Goal: Task Accomplishment & Management: Manage account settings

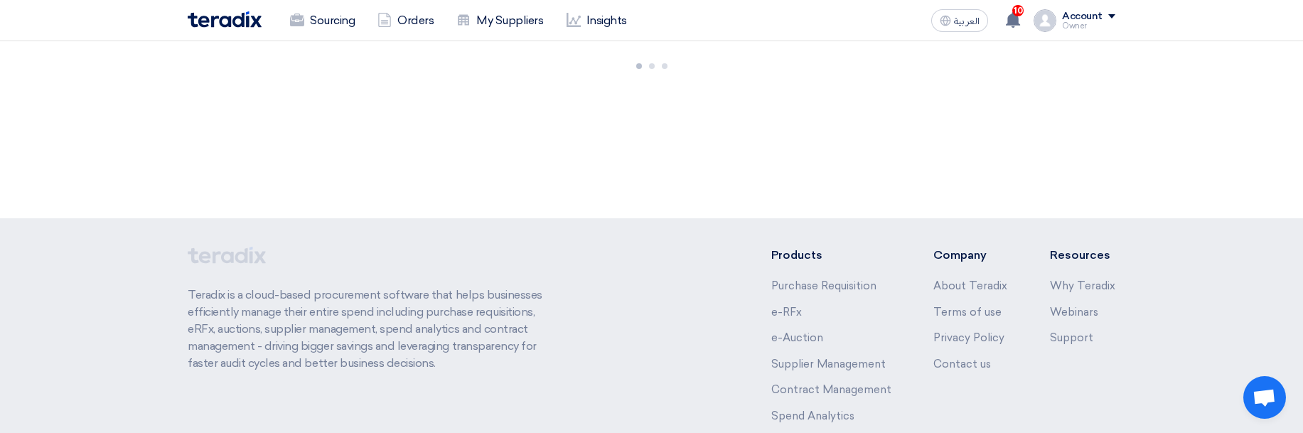
click at [1171, 214] on div "470 RFx remaining 1 Auctions remaining Create Sourcing Event +" at bounding box center [651, 129] width 1303 height 177
drag, startPoint x: 1069, startPoint y: 25, endPoint x: 1042, endPoint y: 78, distance: 59.2
click at [1068, 26] on div "Owner" at bounding box center [1088, 26] width 53 height 8
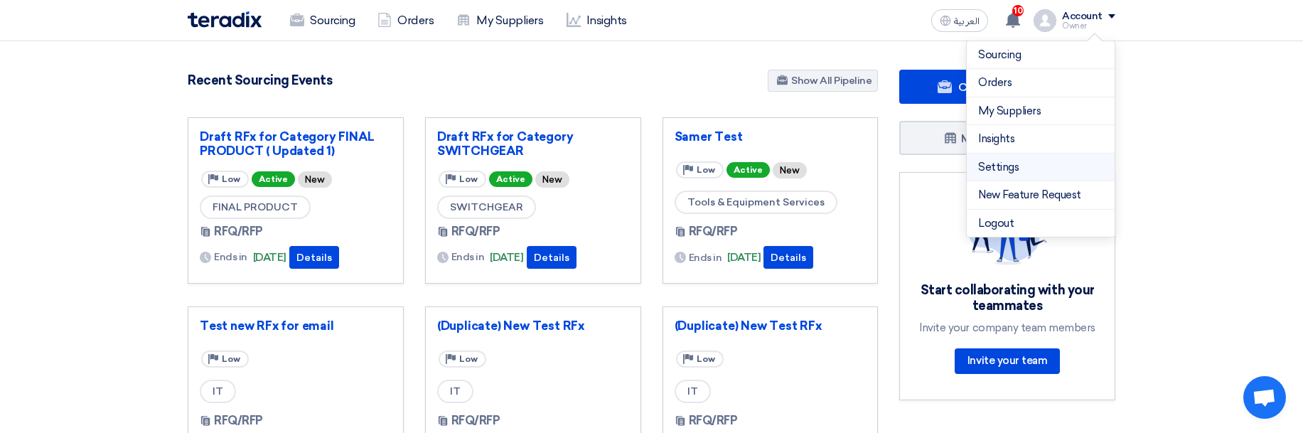
click at [1008, 171] on link "Settings" at bounding box center [1040, 167] width 125 height 16
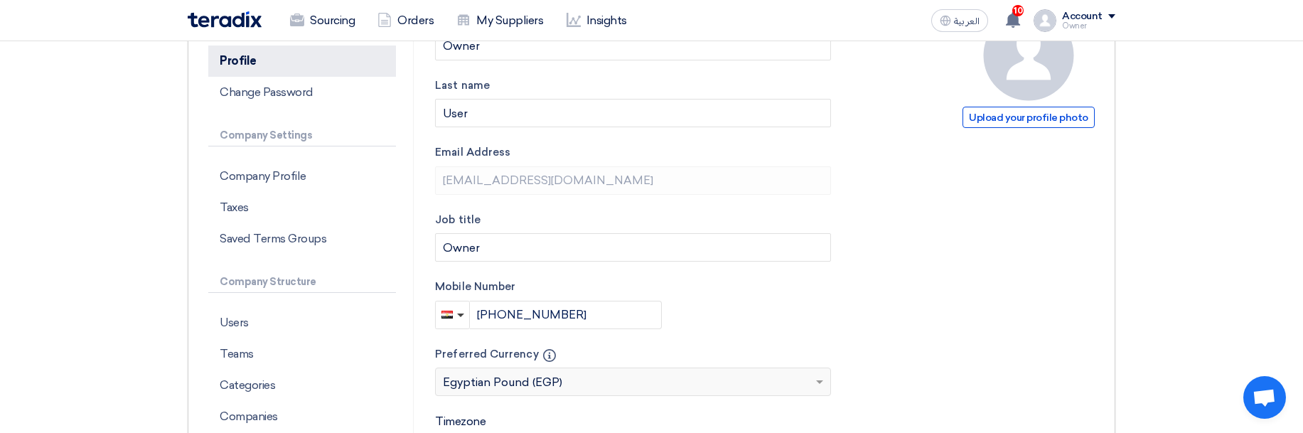
scroll to position [171, 0]
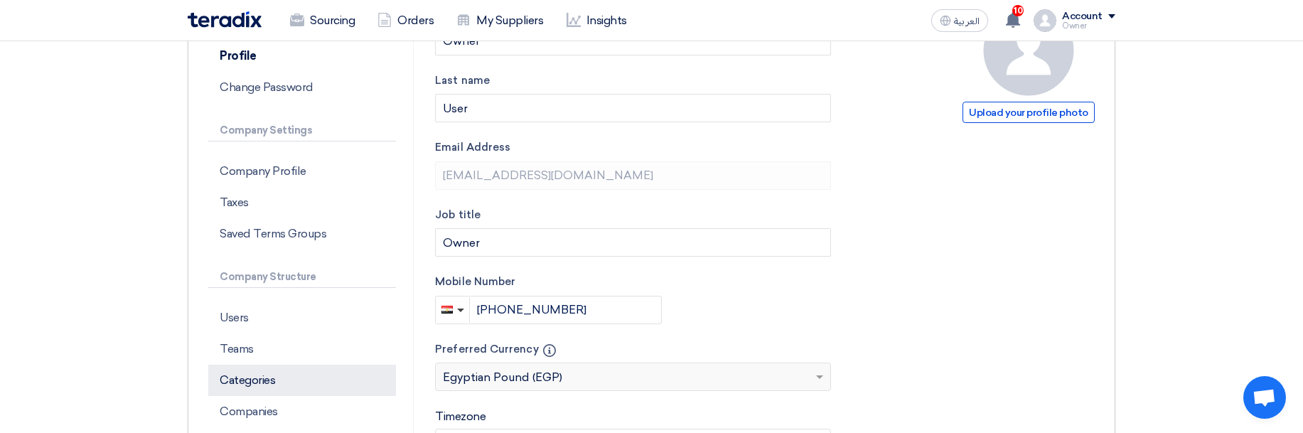
click at [285, 378] on p "Categories" at bounding box center [302, 380] width 188 height 31
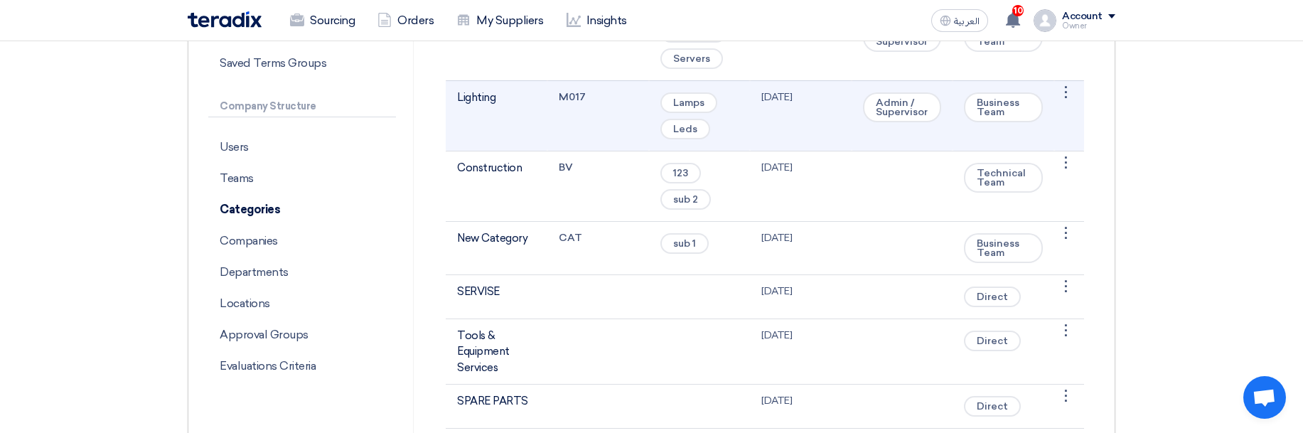
scroll to position [683, 0]
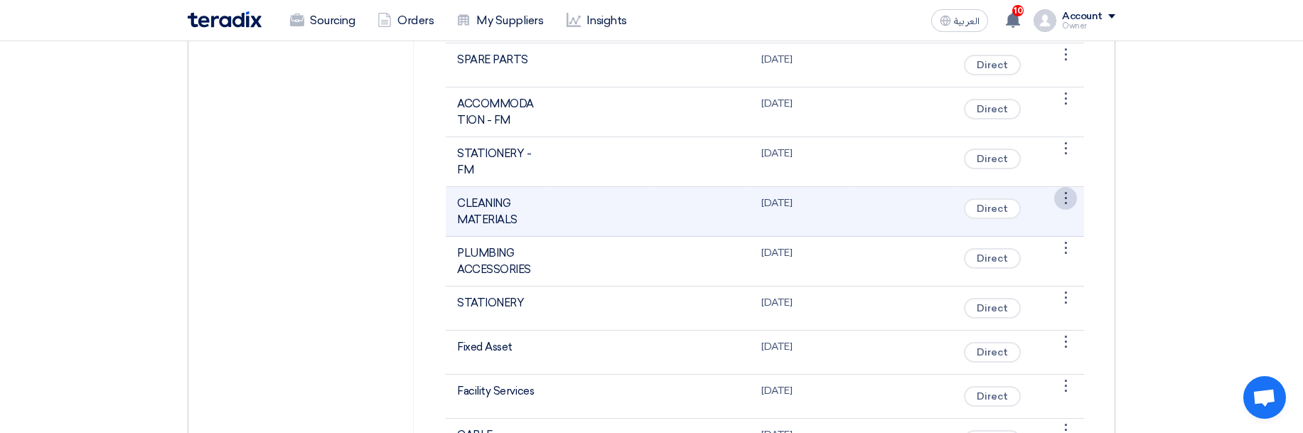
click at [1067, 197] on div "⋮" at bounding box center [1066, 198] width 23 height 23
click at [1041, 221] on link "Edit Category" at bounding box center [1030, 225] width 92 height 21
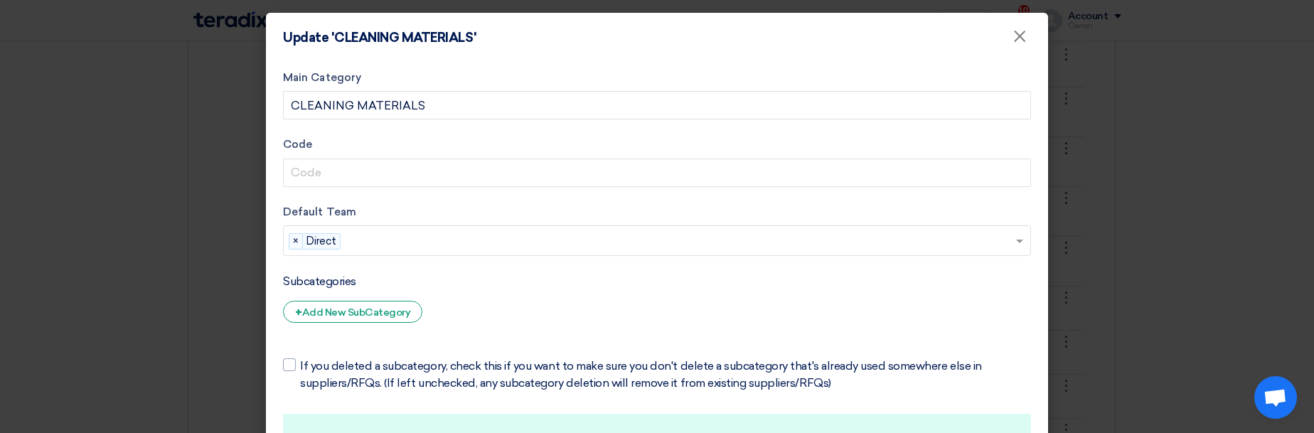
click at [674, 243] on input "text" at bounding box center [680, 241] width 668 height 23
drag, startPoint x: 417, startPoint y: 239, endPoint x: 817, endPoint y: 253, distance: 399.9
click at [421, 239] on input "text" at bounding box center [680, 241] width 668 height 23
click at [1005, 240] on input "text" at bounding box center [680, 241] width 668 height 23
click at [1016, 240] on span at bounding box center [1019, 242] width 7 height 5
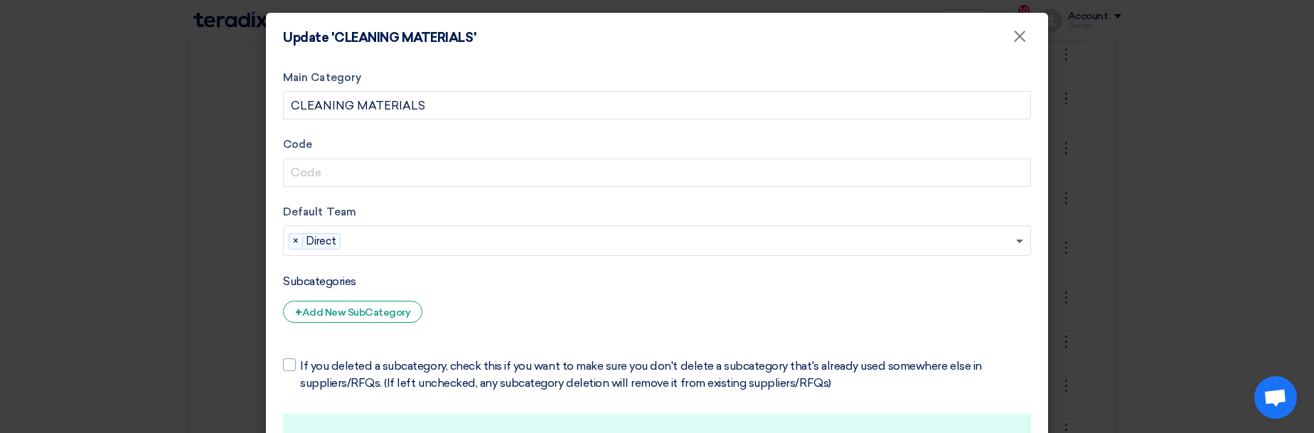
click at [1016, 240] on span at bounding box center [1019, 242] width 7 height 5
click at [292, 244] on span "×" at bounding box center [296, 242] width 14 height 16
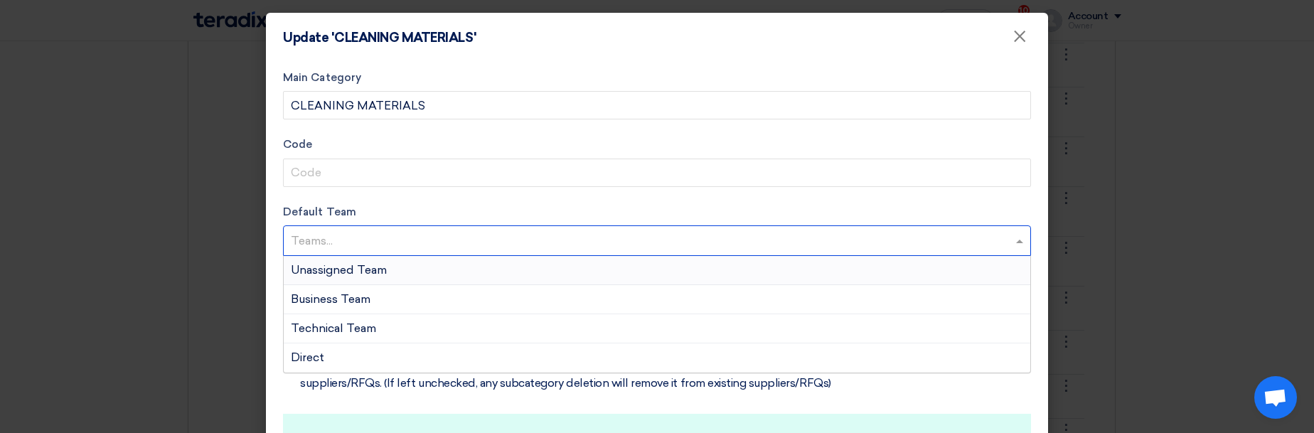
click at [337, 237] on input "text" at bounding box center [659, 241] width 736 height 23
click at [423, 308] on div "Business Team" at bounding box center [657, 299] width 747 height 29
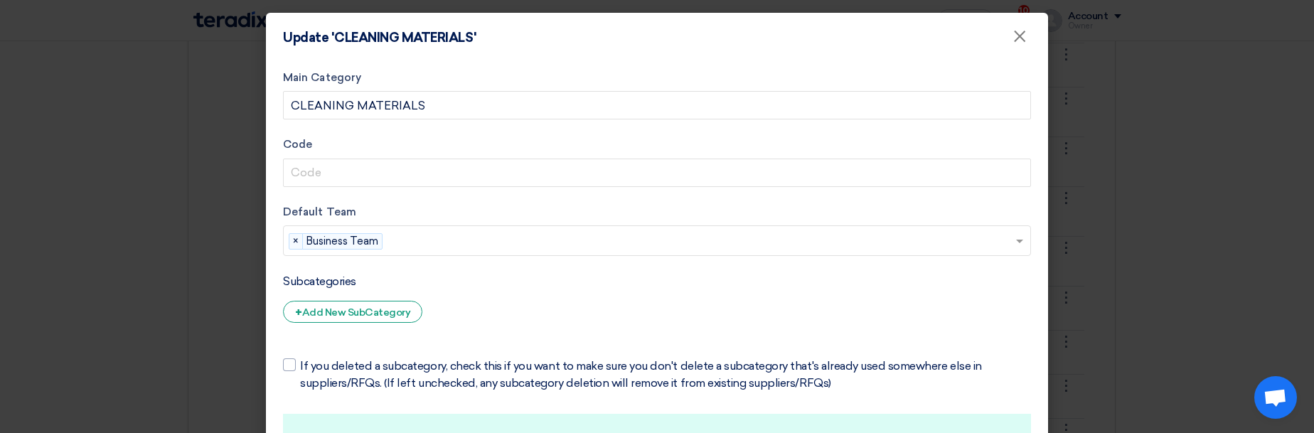
click at [1103, 208] on modal-container "Update 'CLEANING MATERIALS' × Main Category CLEANING MATERIALS Code Default Tea…" at bounding box center [657, 216] width 1314 height 433
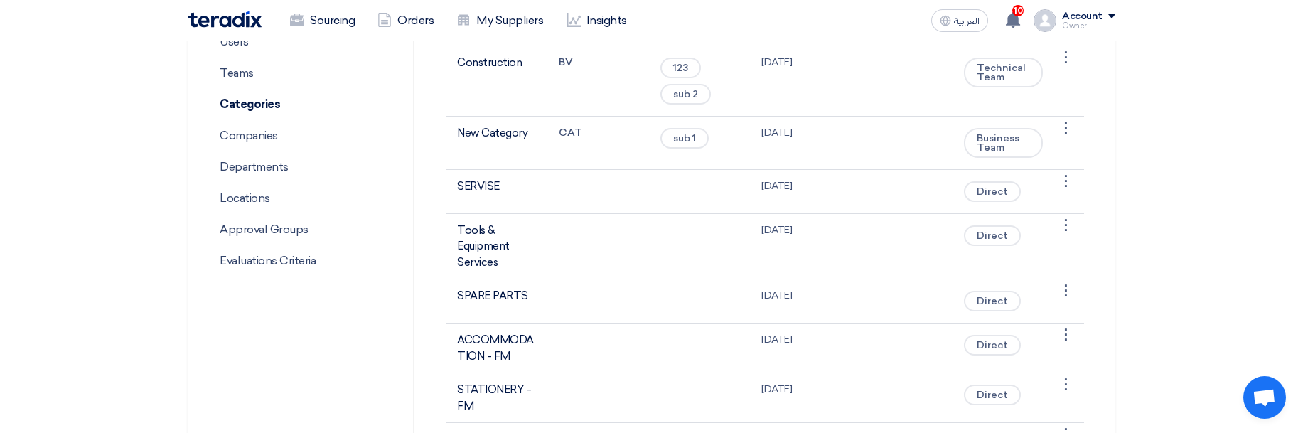
scroll to position [427, 0]
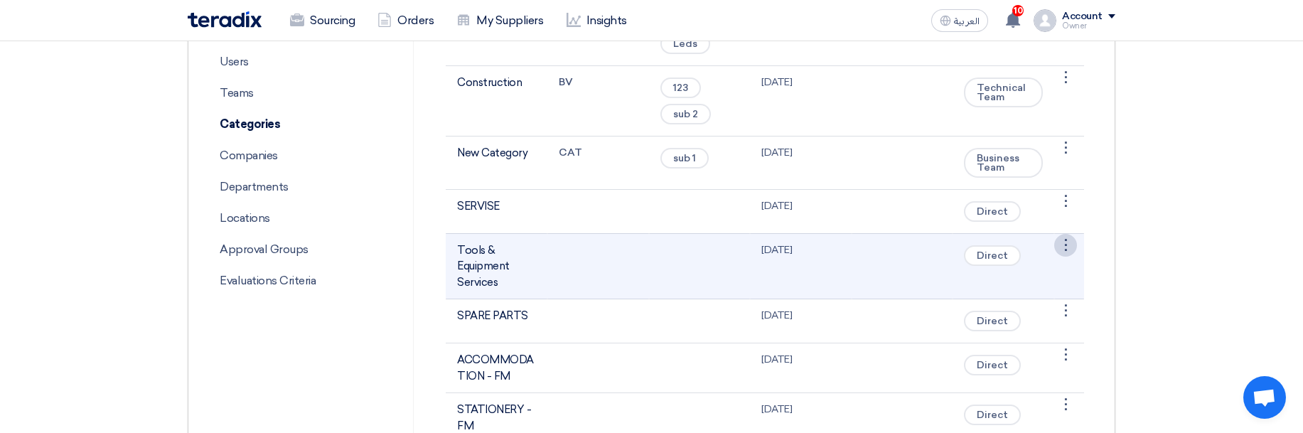
click at [1065, 246] on div "⋮" at bounding box center [1066, 245] width 23 height 23
click at [1028, 271] on link "Edit Category" at bounding box center [1030, 272] width 92 height 21
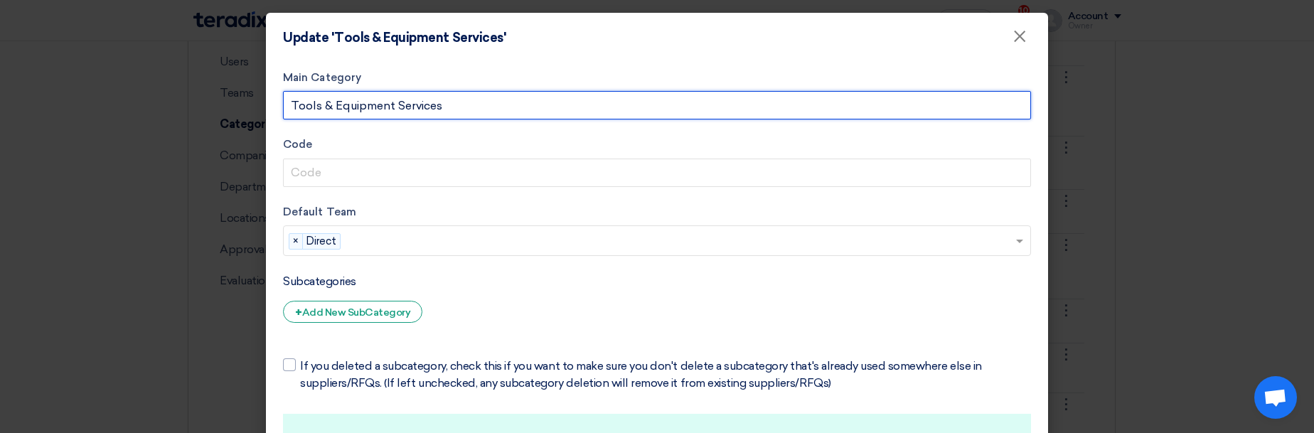
drag, startPoint x: 294, startPoint y: 109, endPoint x: 563, endPoint y: 111, distance: 268.8
click at [563, 111] on input "Tools & Equipment Services" at bounding box center [657, 105] width 748 height 28
click at [653, 96] on input "Tools & Equipment Services" at bounding box center [657, 105] width 748 height 28
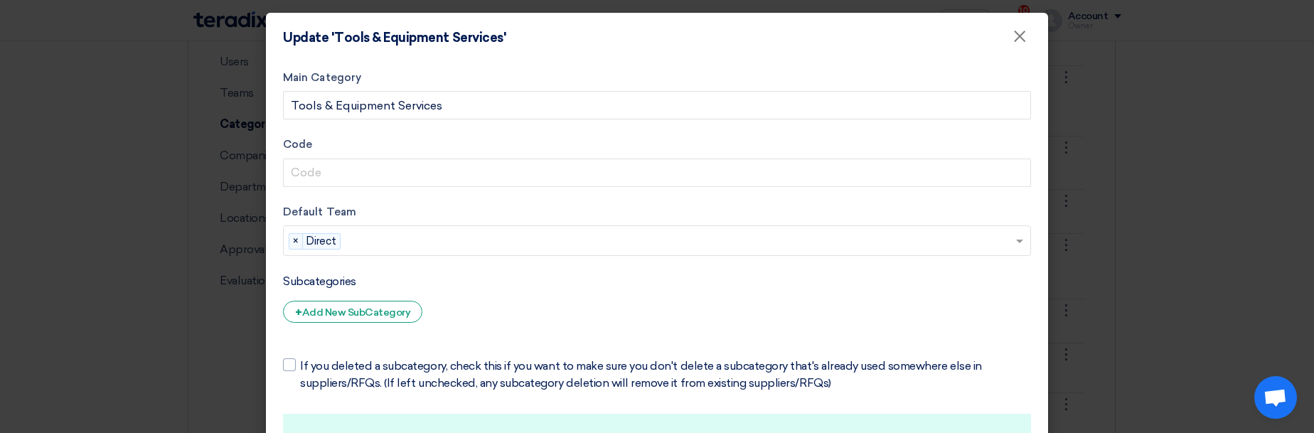
click at [1200, 169] on modal-container "Update 'Tools & Equipment Services' × Main Category Tools & Equipment Services …" at bounding box center [657, 216] width 1314 height 433
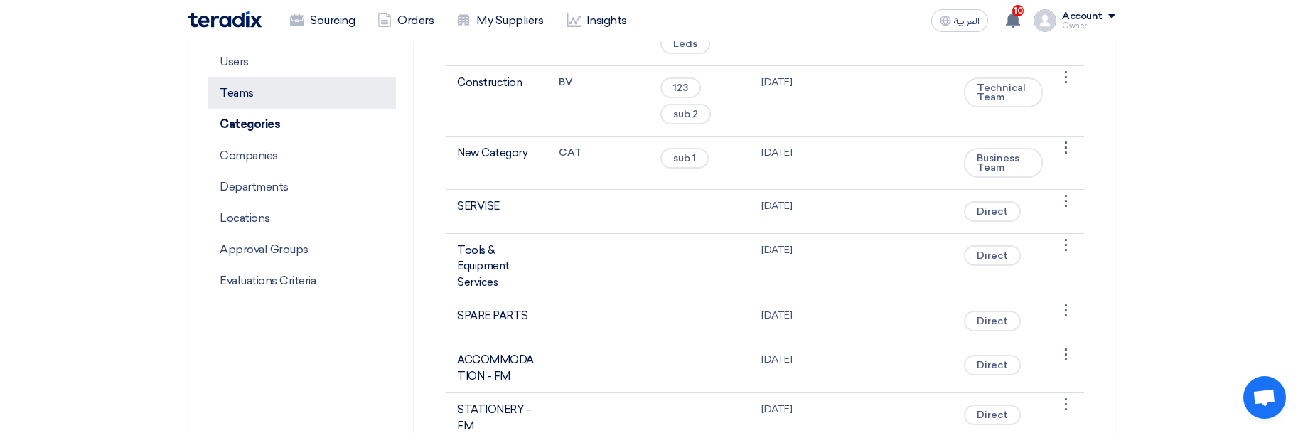
click at [250, 92] on p "Teams" at bounding box center [302, 93] width 188 height 31
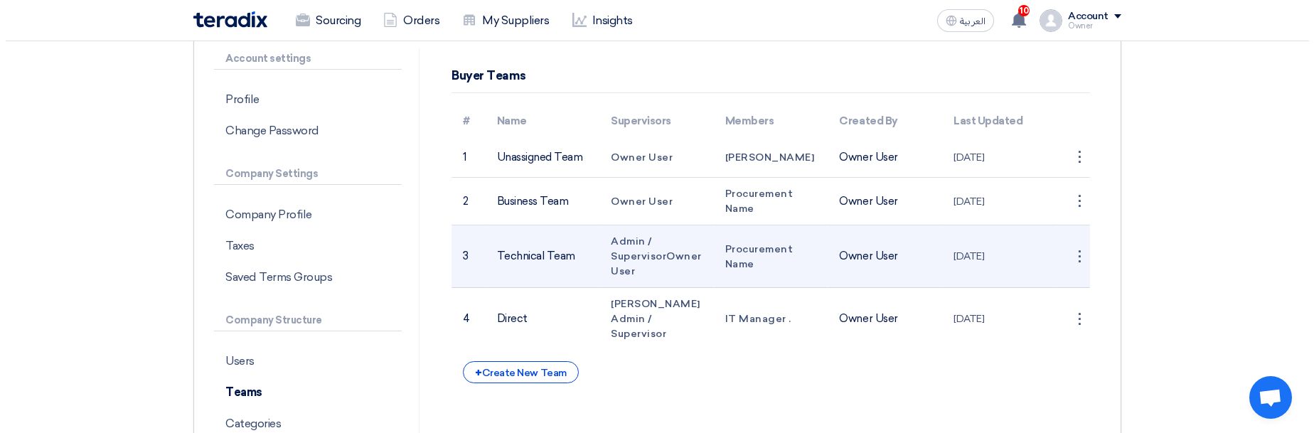
scroll to position [85, 0]
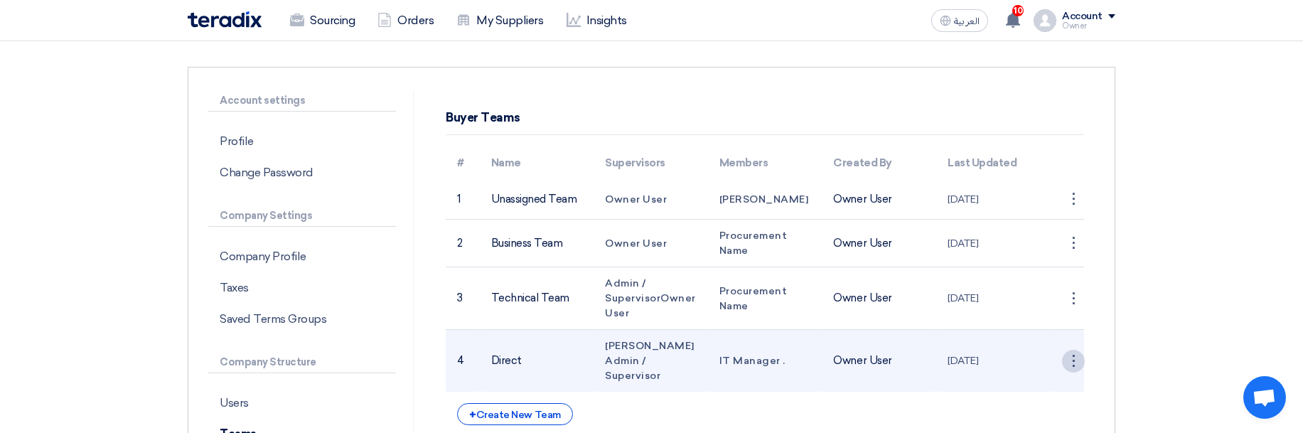
click at [1065, 354] on div "⋮" at bounding box center [1073, 361] width 23 height 23
click at [1045, 378] on link "Edit Team" at bounding box center [1047, 388] width 73 height 21
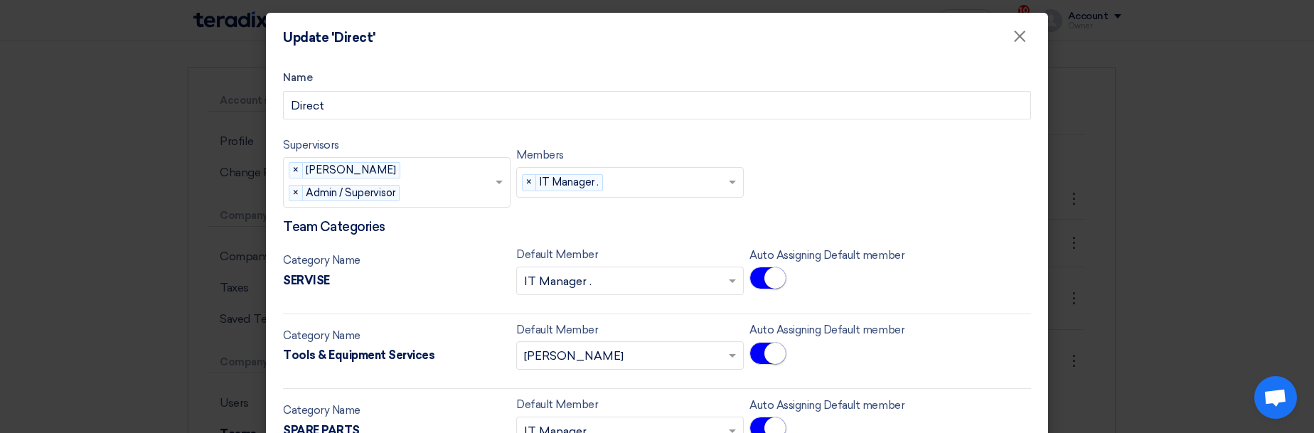
click at [872, 201] on div "Supervisors Supervisors... × Abd Rah × Admin / Supervisor × Members members... …" at bounding box center [657, 178] width 748 height 82
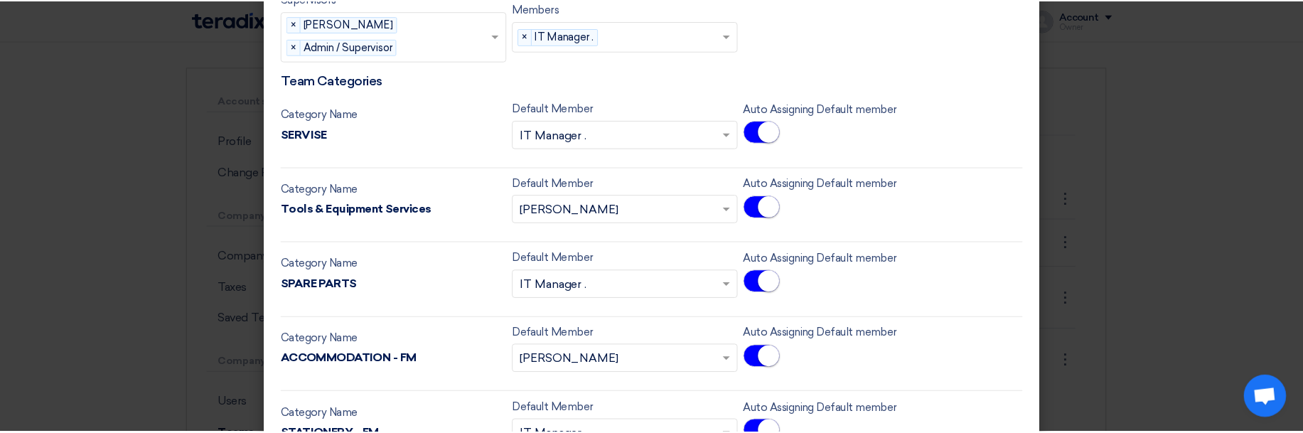
scroll to position [171, 0]
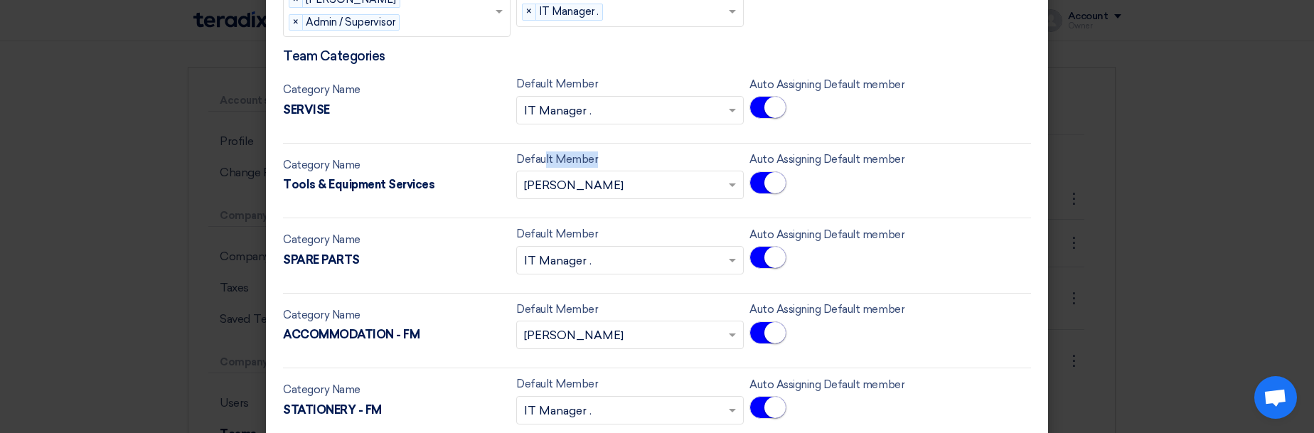
drag, startPoint x: 537, startPoint y: 161, endPoint x: 641, endPoint y: 160, distance: 104.5
click at [606, 154] on div "Default Member members... × Abd Rah ×" at bounding box center [630, 175] width 228 height 49
drag, startPoint x: 796, startPoint y: 156, endPoint x: 908, endPoint y: 154, distance: 112.4
click at [908, 154] on div "Auto Assigning Default member" at bounding box center [863, 175] width 228 height 48
click at [959, 154] on div "Auto Assigning Default member" at bounding box center [863, 175] width 228 height 48
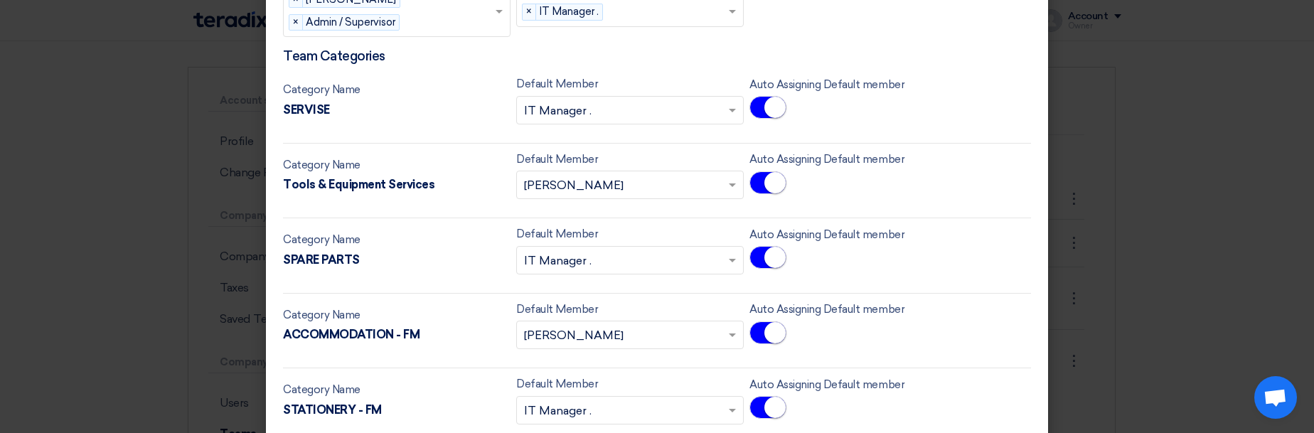
drag, startPoint x: 820, startPoint y: 155, endPoint x: 907, endPoint y: 162, distance: 87.8
click at [907, 162] on div "Auto Assigning Default member" at bounding box center [863, 175] width 228 height 48
click at [925, 163] on div "Auto Assigning Default member" at bounding box center [863, 175] width 228 height 48
drag, startPoint x: 910, startPoint y: 161, endPoint x: 742, endPoint y: 151, distance: 168.8
click at [742, 151] on div "Category Name Tools & Equipment Services Default Member members... × Abd Rah × …" at bounding box center [657, 181] width 748 height 60
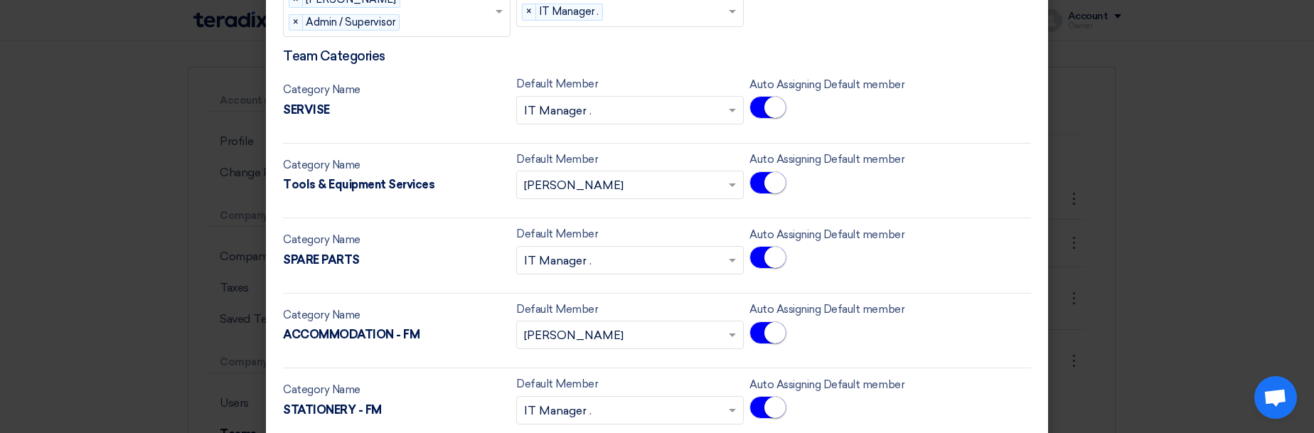
click at [749, 153] on label "Auto Assigning Default member" at bounding box center [826, 159] width 155 height 16
drag, startPoint x: 746, startPoint y: 154, endPoint x: 964, endPoint y: 153, distance: 217.6
click at [964, 153] on div "Auto Assigning Default member" at bounding box center [863, 175] width 228 height 48
drag, startPoint x: 908, startPoint y: 151, endPoint x: 773, endPoint y: 151, distance: 135.1
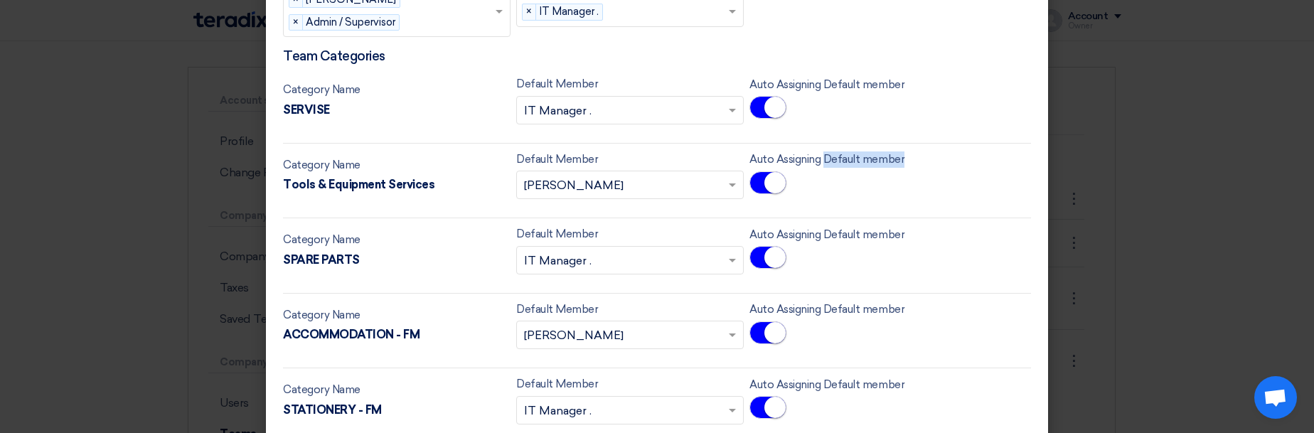
click at [773, 151] on div "Auto Assigning Default member" at bounding box center [863, 175] width 228 height 48
click at [764, 133] on div at bounding box center [764, 133] width 0 height 0
click at [968, 154] on div "Auto Assigning Default member" at bounding box center [863, 175] width 228 height 48
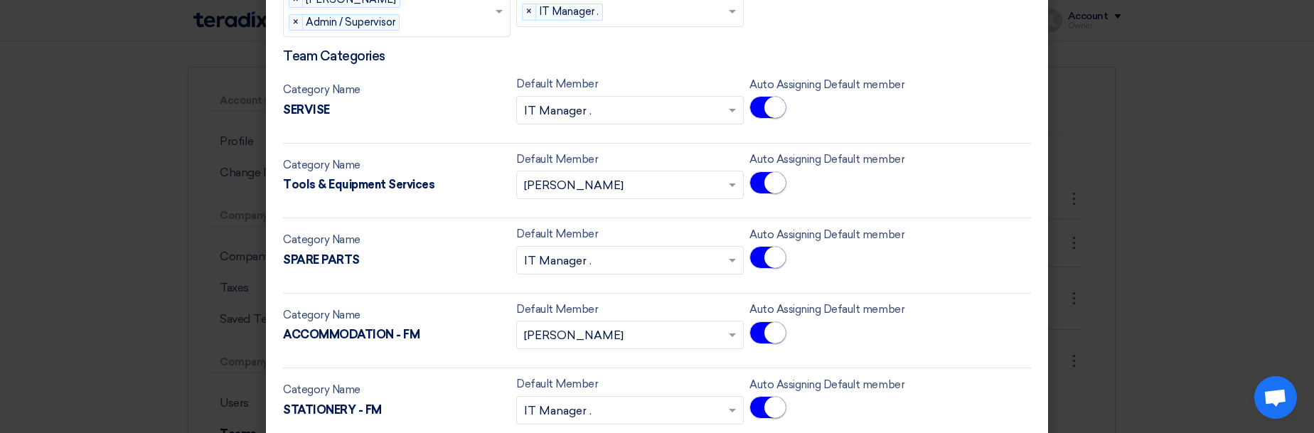
click at [1070, 153] on modal-container "Update 'Direct' × Name Direct Supervisors Supervisors... × Abd Rah × Admin / Su…" at bounding box center [657, 216] width 1314 height 433
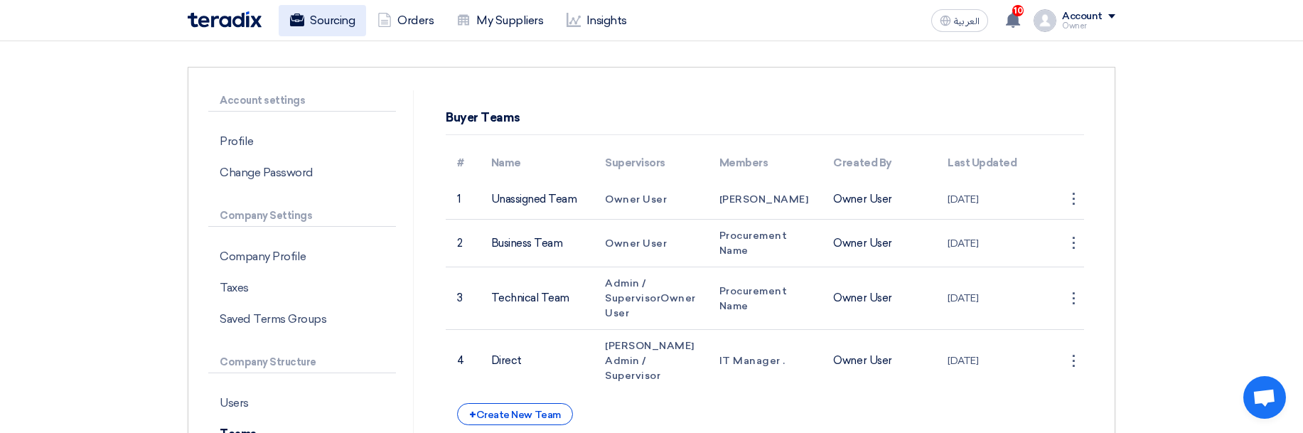
click at [310, 10] on link "Sourcing" at bounding box center [322, 20] width 87 height 31
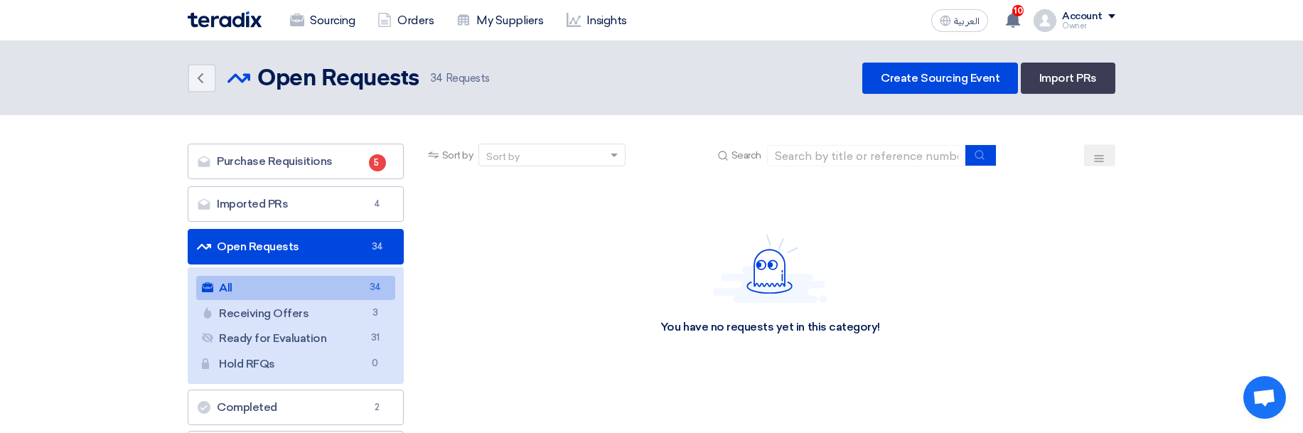
click at [329, 182] on div "Purchase Requisitions Purchase Requisitions 5 Imported PRs Imported PRs 4 Open …" at bounding box center [296, 348] width 216 height 408
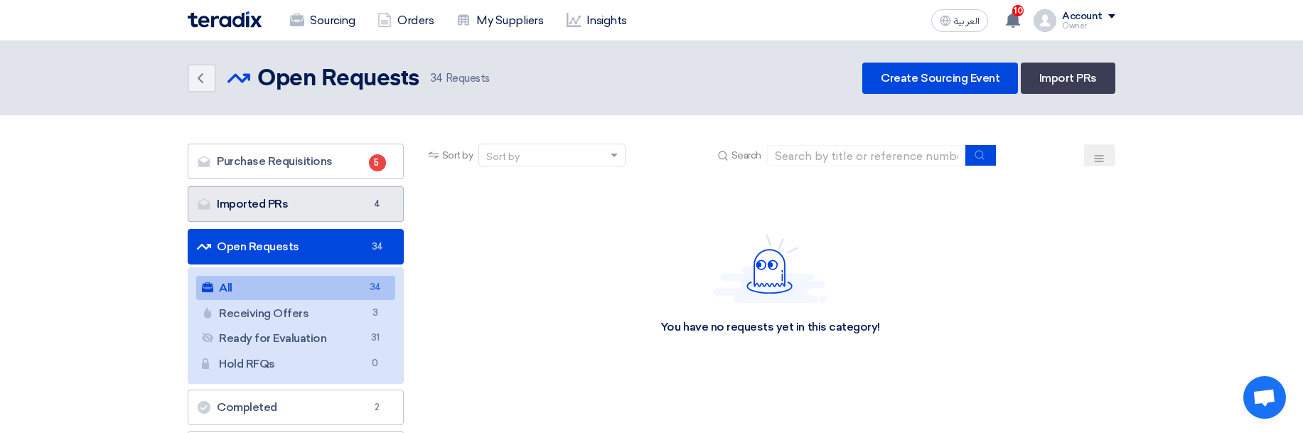
click at [316, 208] on link "Imported PRs Imported PRs 4" at bounding box center [296, 204] width 216 height 36
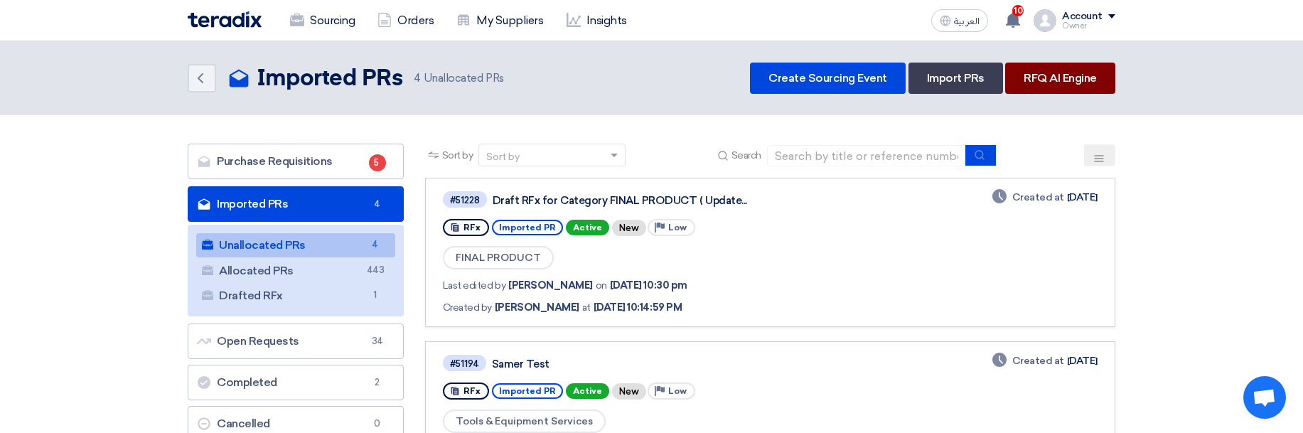
click at [1045, 68] on link "RFQ AI Engine" at bounding box center [1060, 78] width 110 height 31
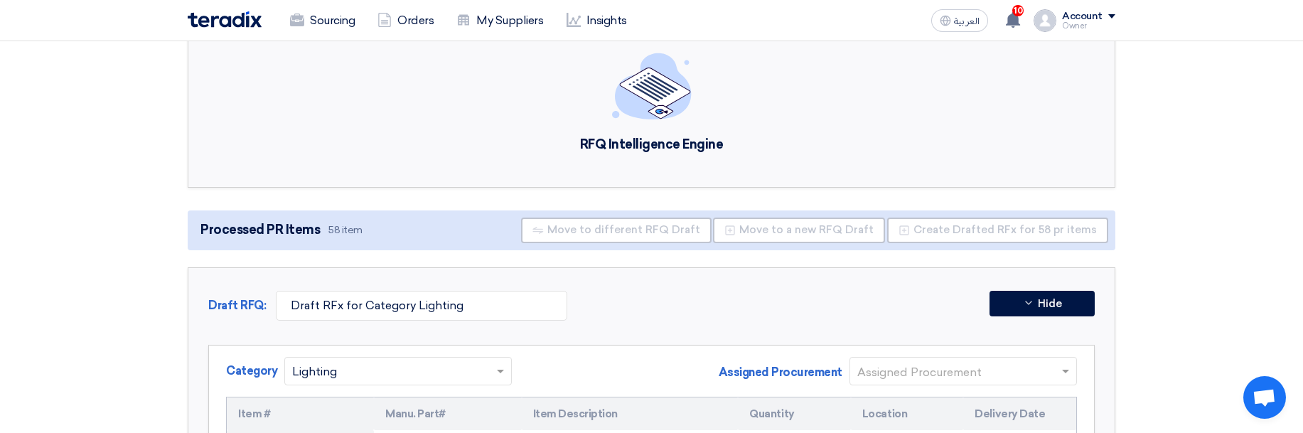
scroll to position [85, 0]
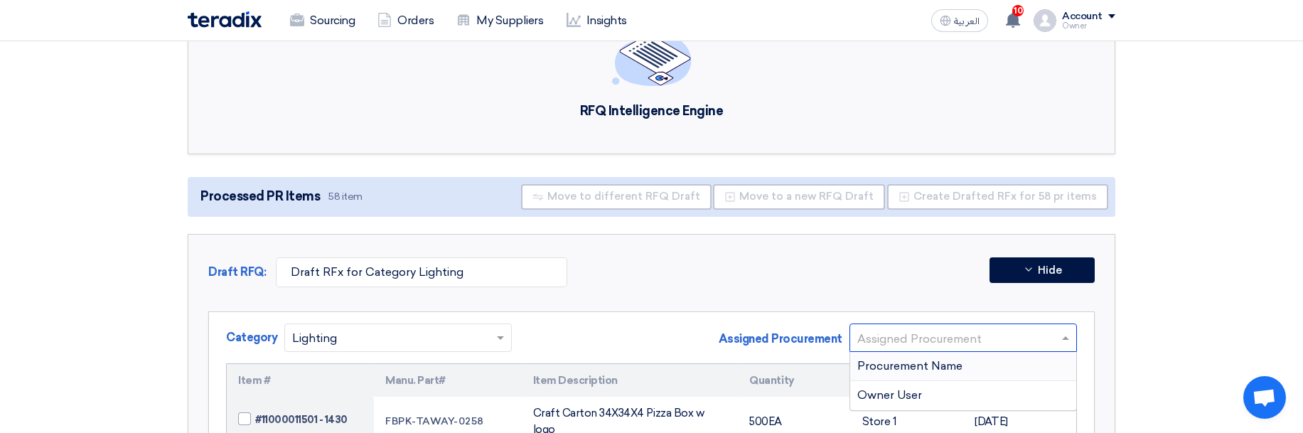
click at [865, 343] on input "text" at bounding box center [957, 338] width 198 height 23
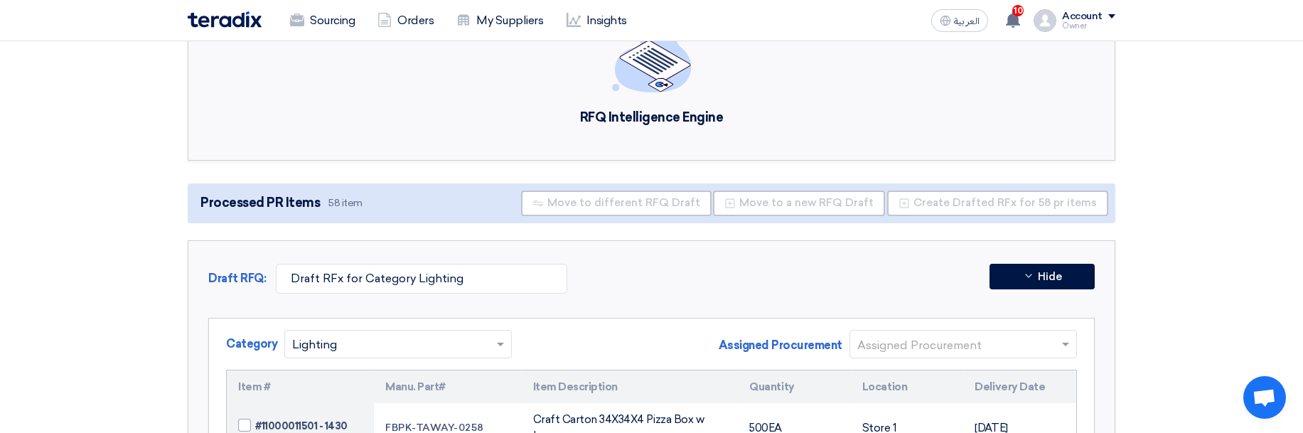
scroll to position [0, 0]
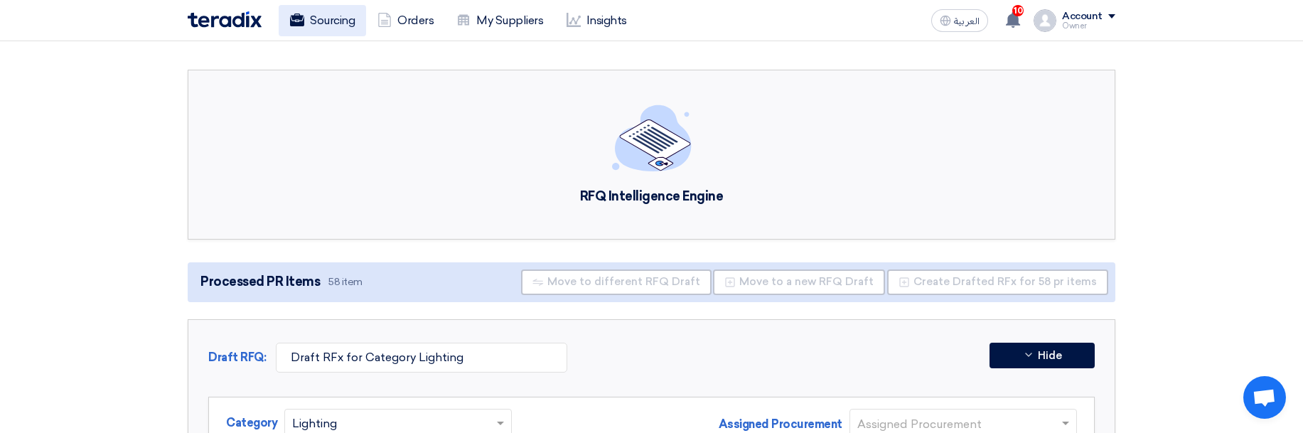
click at [332, 26] on link "Sourcing" at bounding box center [322, 20] width 87 height 31
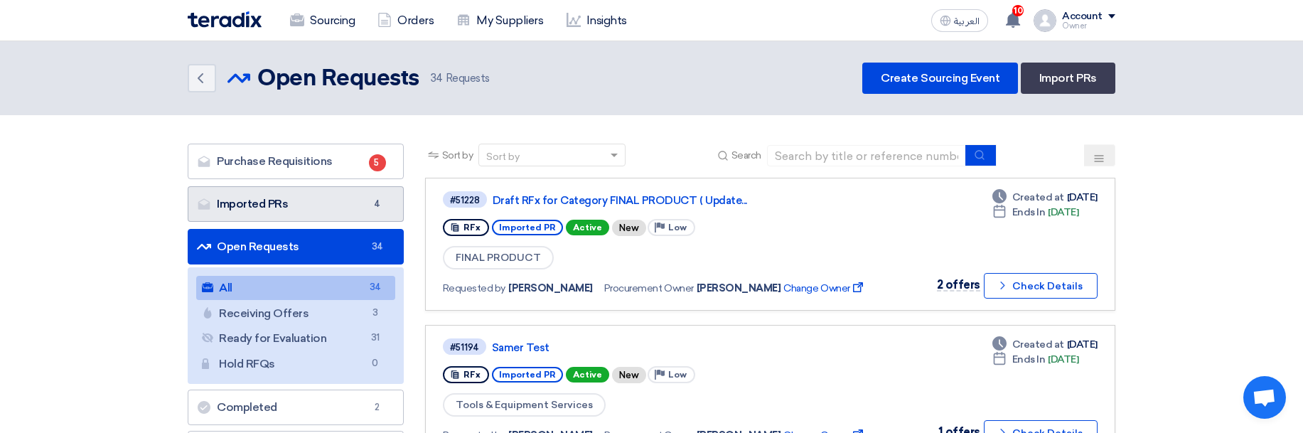
click at [213, 196] on link "Imported PRs Imported PRs 4" at bounding box center [296, 204] width 216 height 36
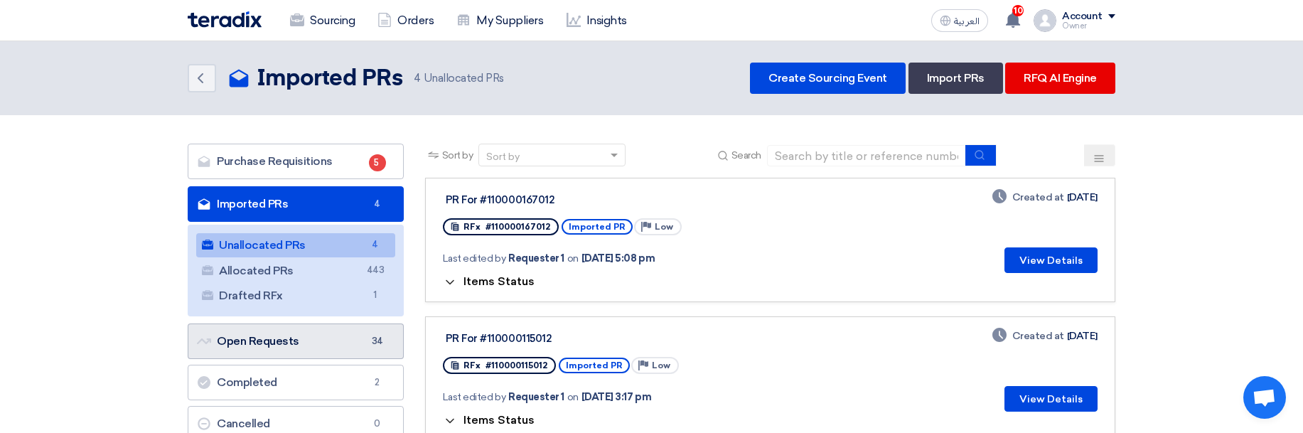
click at [336, 345] on link "Open Requests Open Requests 34" at bounding box center [296, 342] width 216 height 36
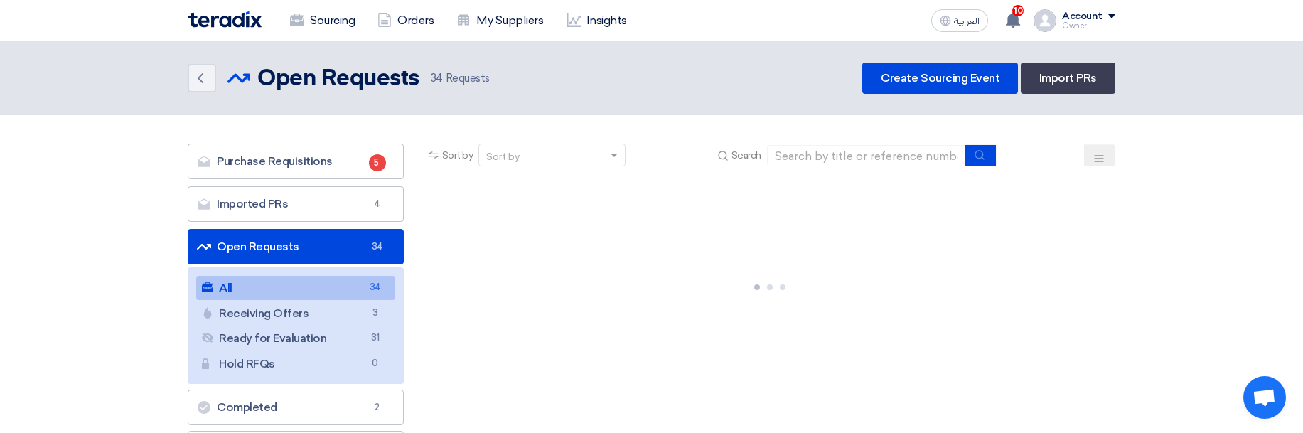
click at [1244, 178] on section "Purchase Requisitions Purchase Requisitions 5 Imported PRs Imported PRs 4 Open …" at bounding box center [651, 351] width 1303 height 472
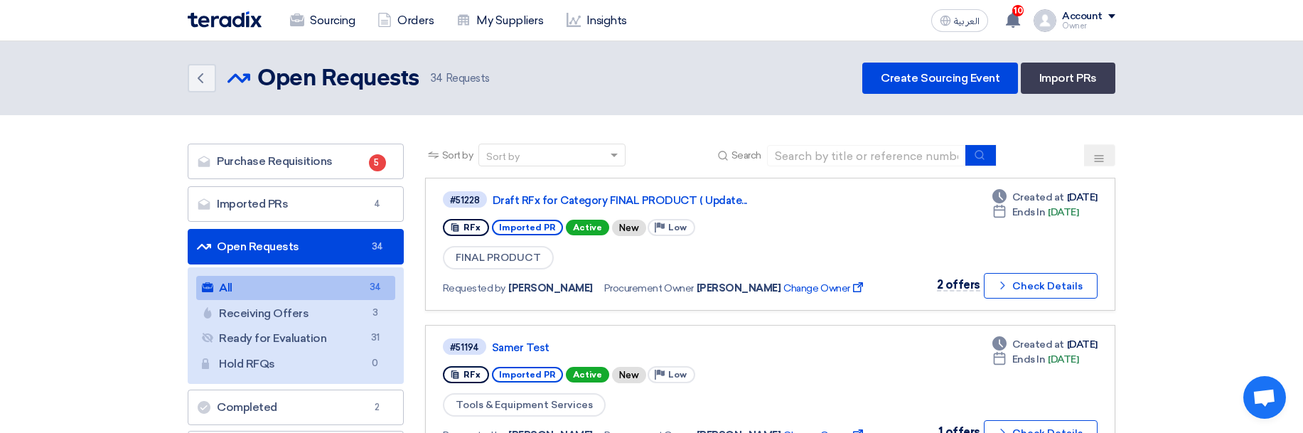
click at [1096, 18] on div "Account" at bounding box center [1082, 17] width 41 height 12
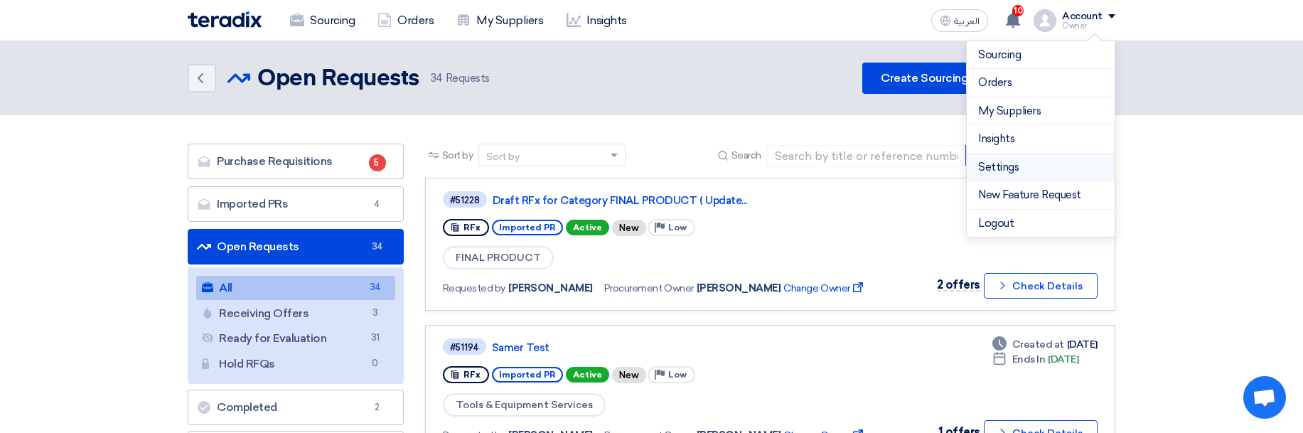
click at [997, 169] on link "Settings" at bounding box center [1040, 167] width 125 height 16
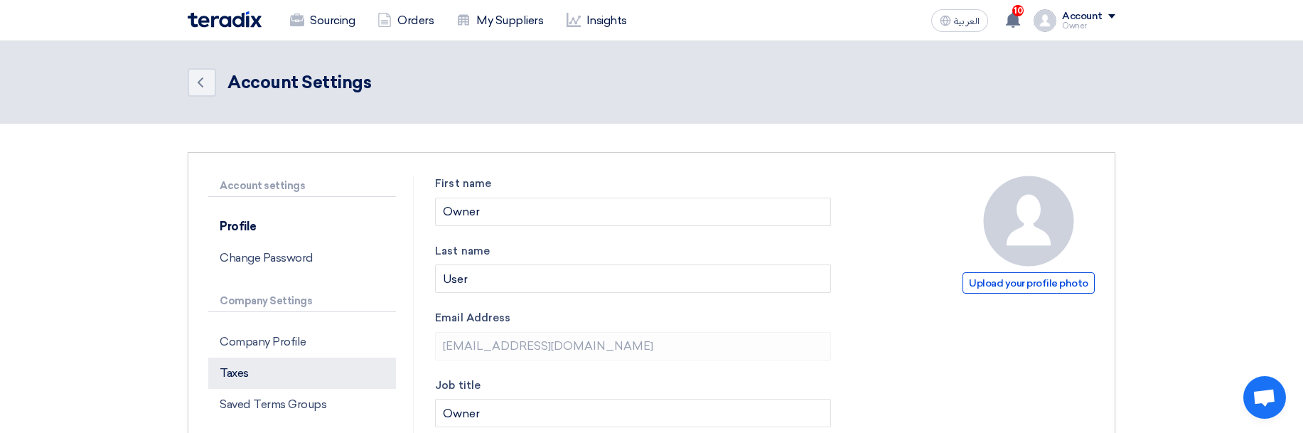
click at [285, 363] on p "Taxes" at bounding box center [302, 373] width 188 height 31
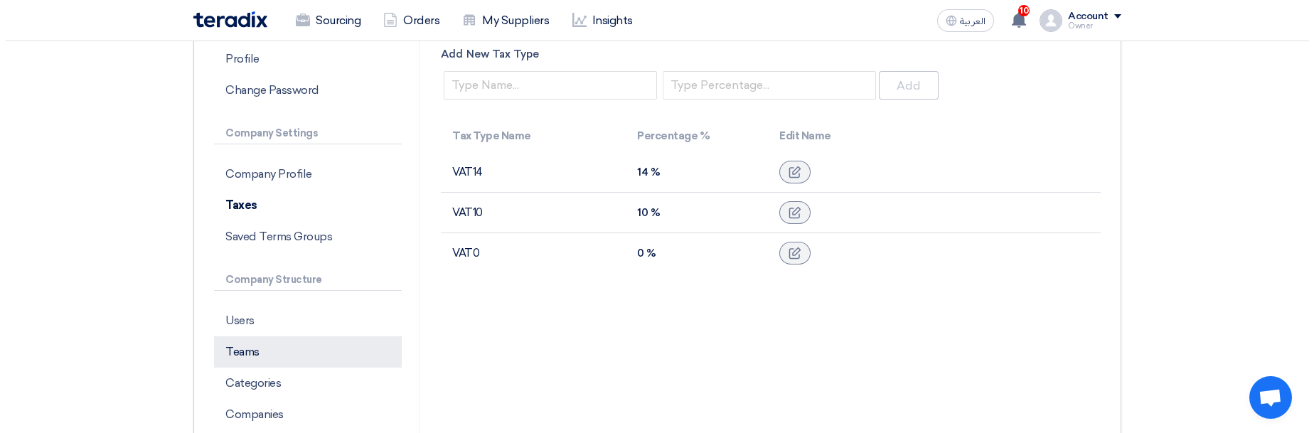
scroll to position [171, 0]
click at [264, 352] on p "Teams" at bounding box center [302, 349] width 188 height 31
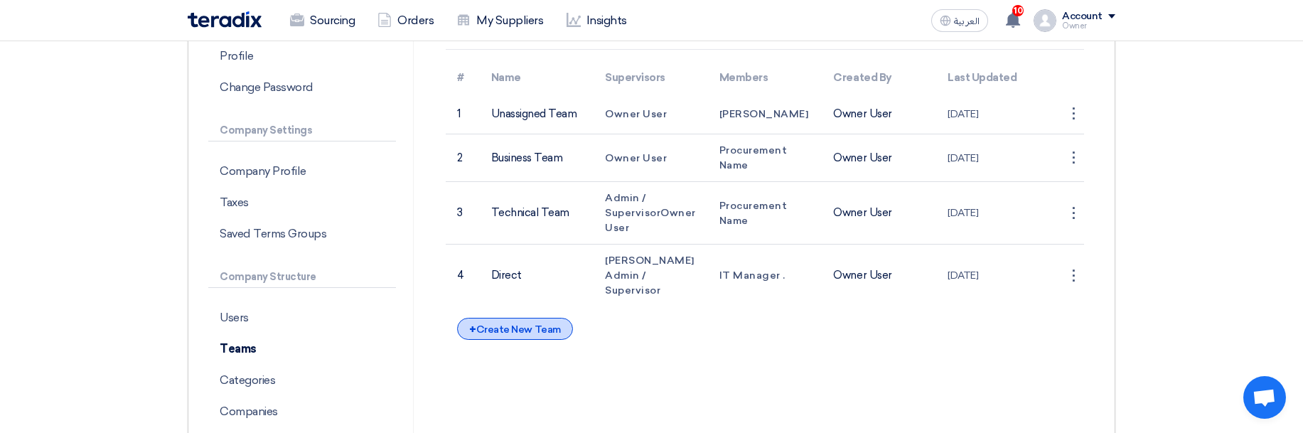
click at [494, 318] on div "+ Create New Team" at bounding box center [514, 329] width 115 height 22
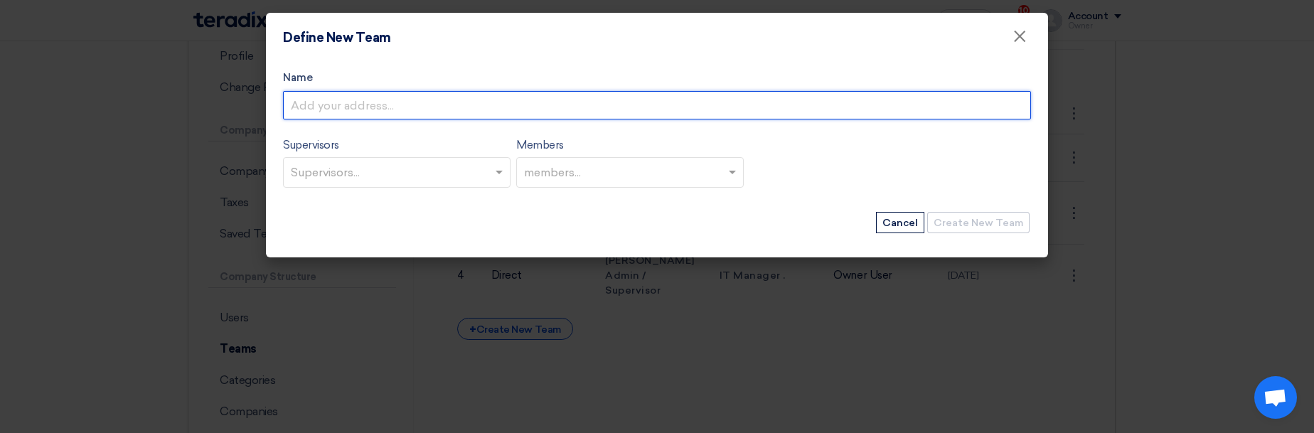
click at [383, 99] on input "Name" at bounding box center [657, 105] width 748 height 28
type input "TESSS"
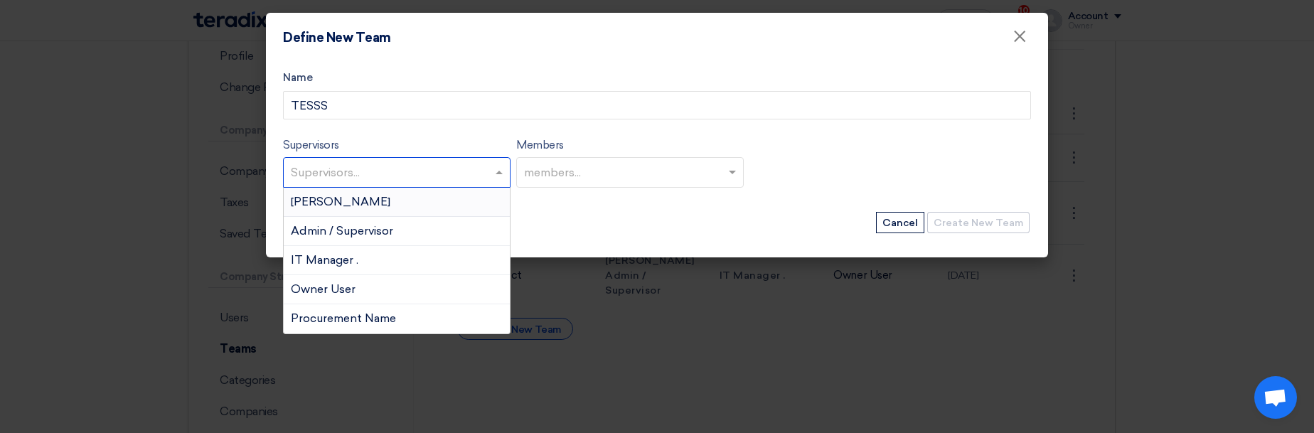
click at [370, 186] on div at bounding box center [390, 174] width 203 height 26
click at [372, 201] on div "[PERSON_NAME]" at bounding box center [397, 202] width 226 height 29
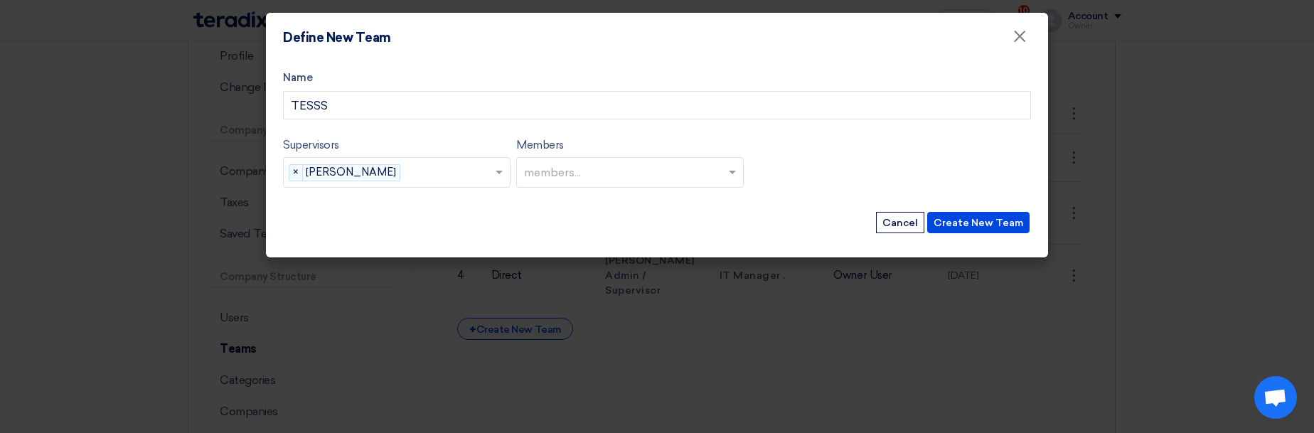
click at [626, 161] on div at bounding box center [623, 174] width 203 height 26
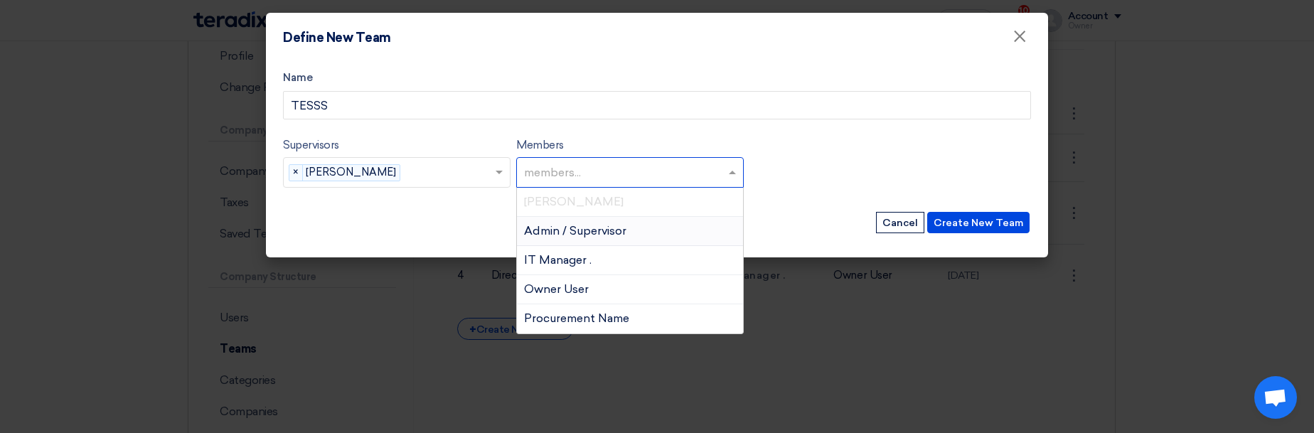
click at [586, 220] on div "Admin / Supervisor" at bounding box center [630, 231] width 226 height 29
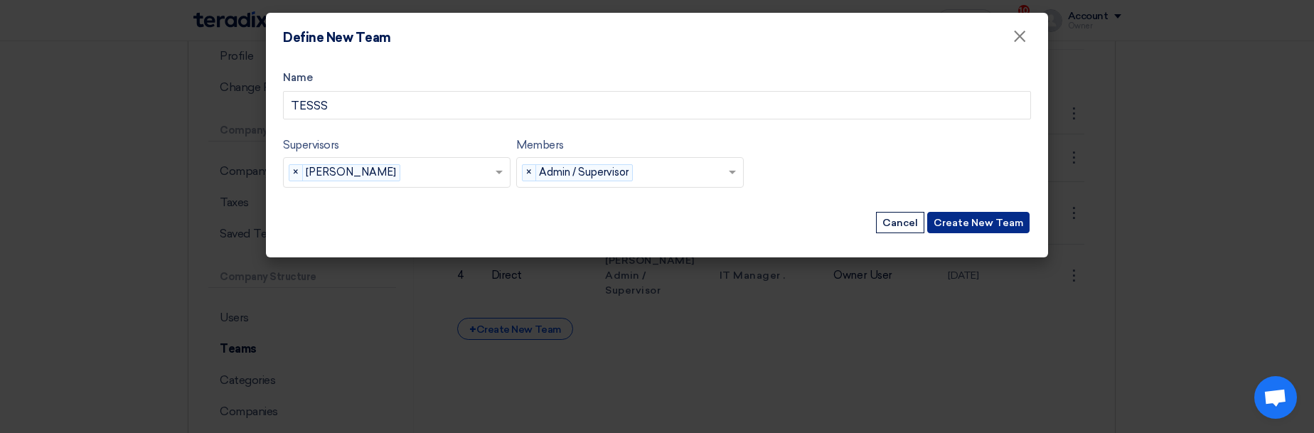
click at [958, 223] on button "Create New Team" at bounding box center [978, 222] width 102 height 21
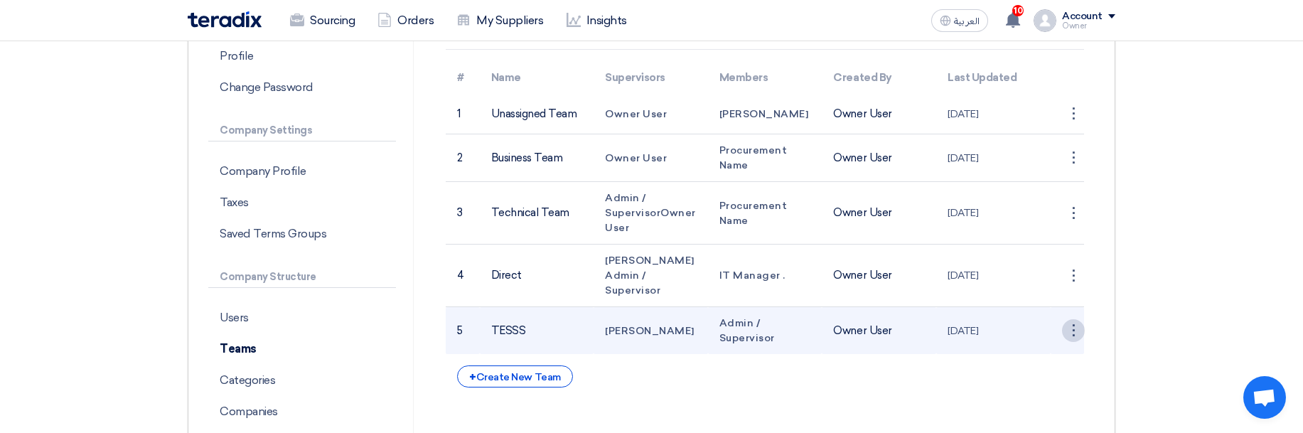
click at [1079, 319] on div "⋮" at bounding box center [1073, 330] width 23 height 23
click at [1054, 368] on link "Delete" at bounding box center [1047, 378] width 73 height 21
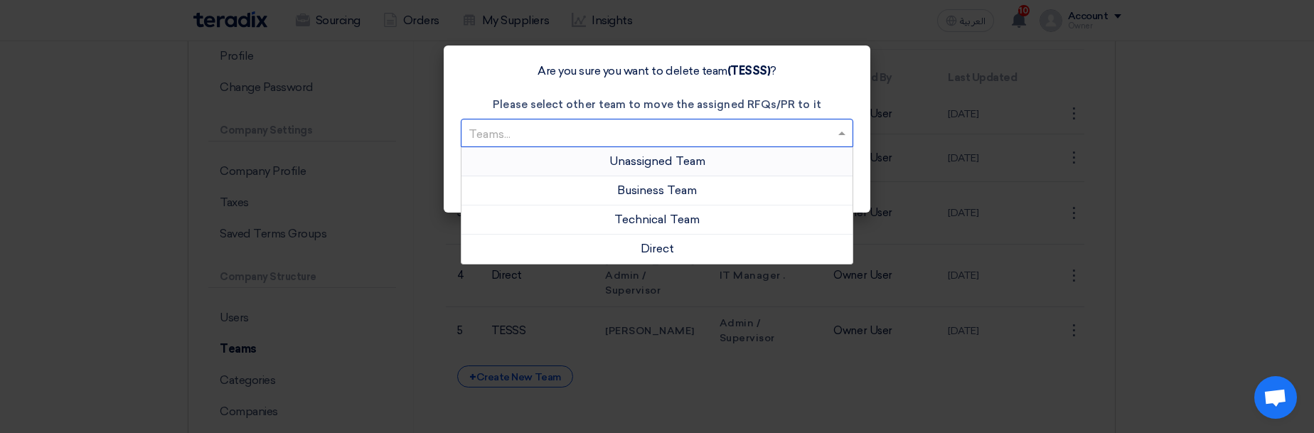
click at [646, 132] on input "text" at bounding box center [650, 133] width 363 height 23
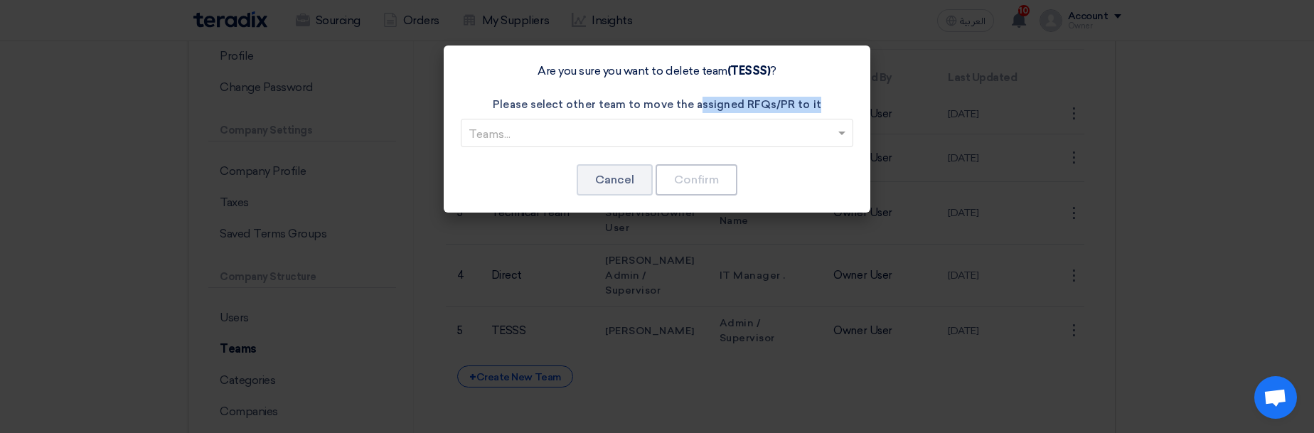
drag, startPoint x: 700, startPoint y: 102, endPoint x: 802, endPoint y: 101, distance: 101.7
click at [872, 106] on modal-container "Are you sure you want to delete team (TESSS) ? Please select other team to move…" at bounding box center [657, 216] width 1314 height 433
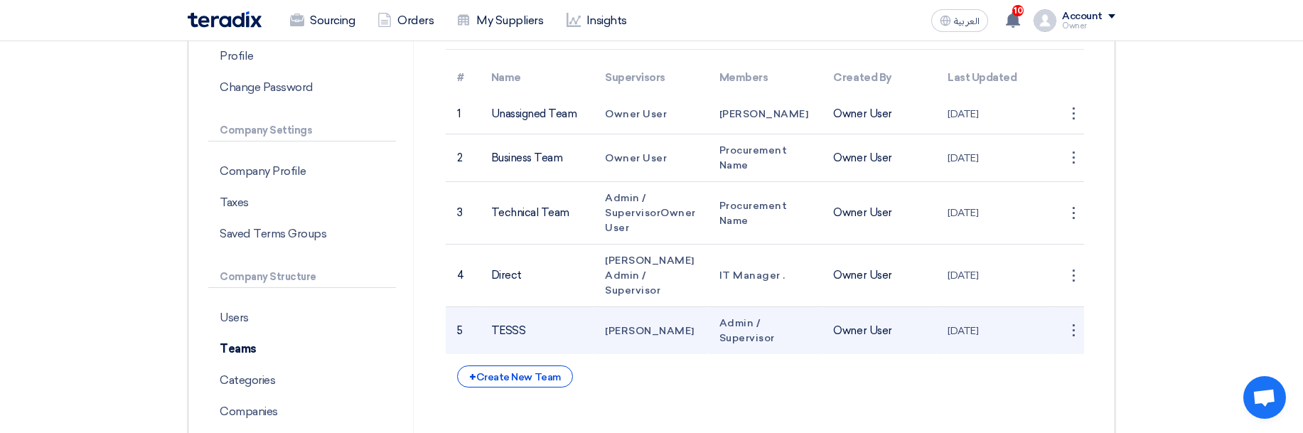
drag, startPoint x: 1067, startPoint y: 316, endPoint x: 1046, endPoint y: 319, distance: 20.7
click at [1067, 319] on div "⋮" at bounding box center [1073, 330] width 23 height 23
click at [1032, 347] on link "Edit Team" at bounding box center [1047, 357] width 73 height 21
click at [1077, 319] on div "⋮" at bounding box center [1073, 330] width 23 height 23
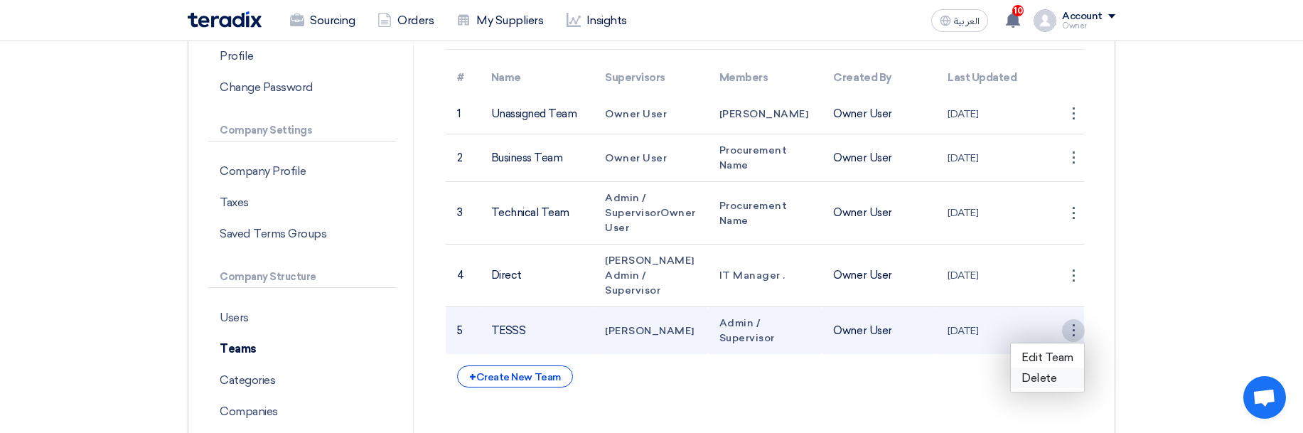
click at [1043, 368] on link "Delete" at bounding box center [1047, 378] width 73 height 21
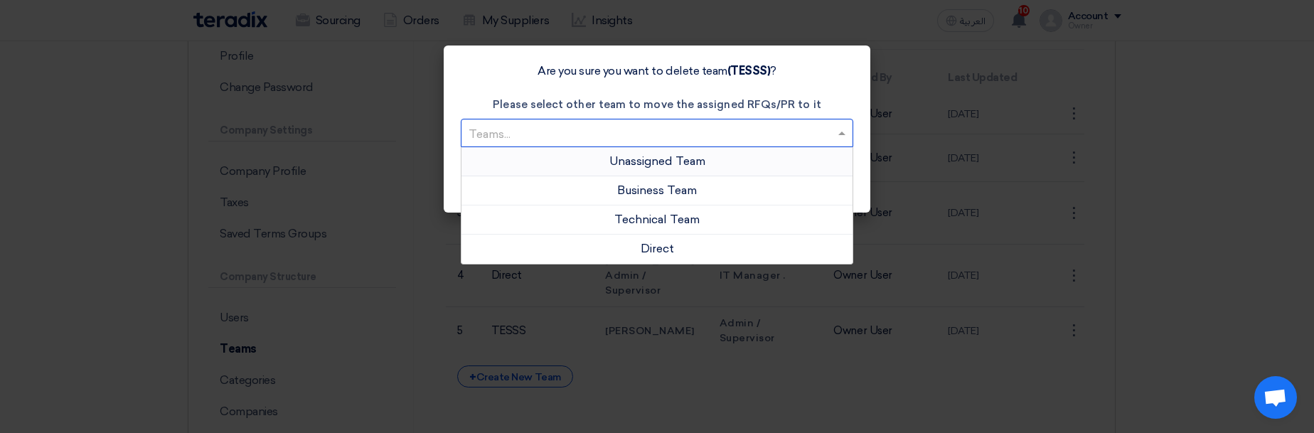
click at [575, 128] on input "text" at bounding box center [650, 133] width 363 height 23
